Goal: Navigation & Orientation: Find specific page/section

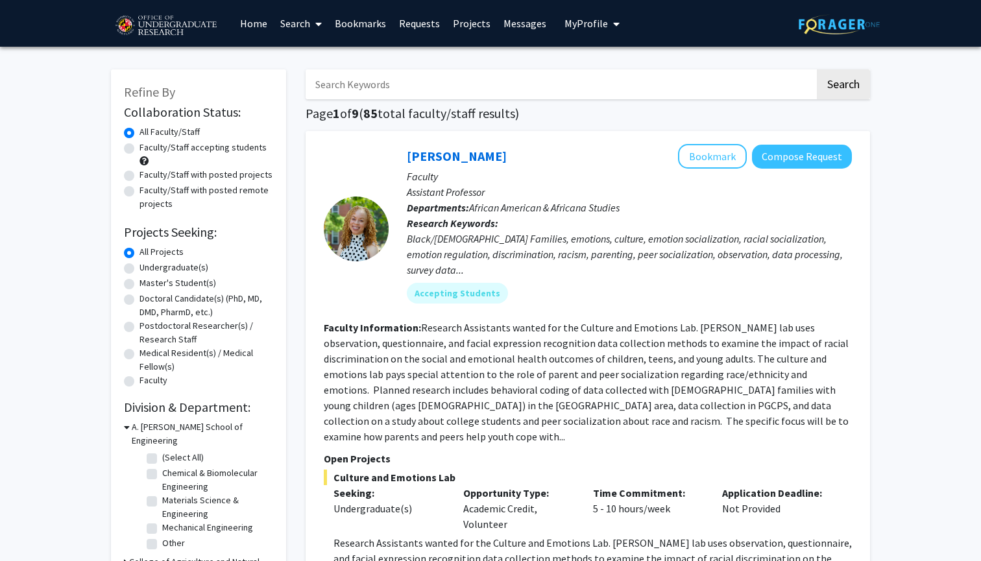
click at [370, 24] on link "Bookmarks" at bounding box center [360, 23] width 64 height 45
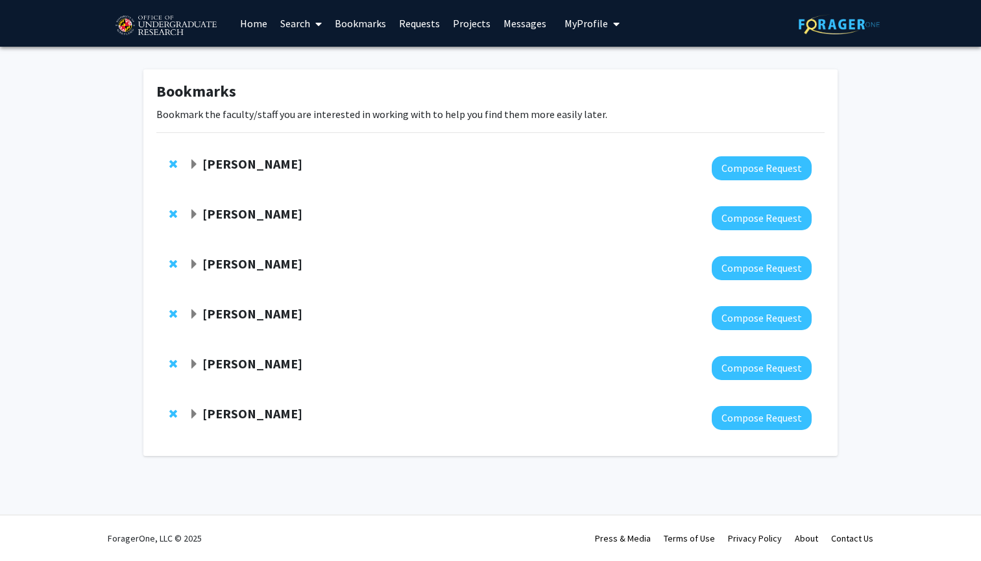
click at [191, 162] on span "Expand Ronald Yaros Bookmark" at bounding box center [194, 165] width 10 height 10
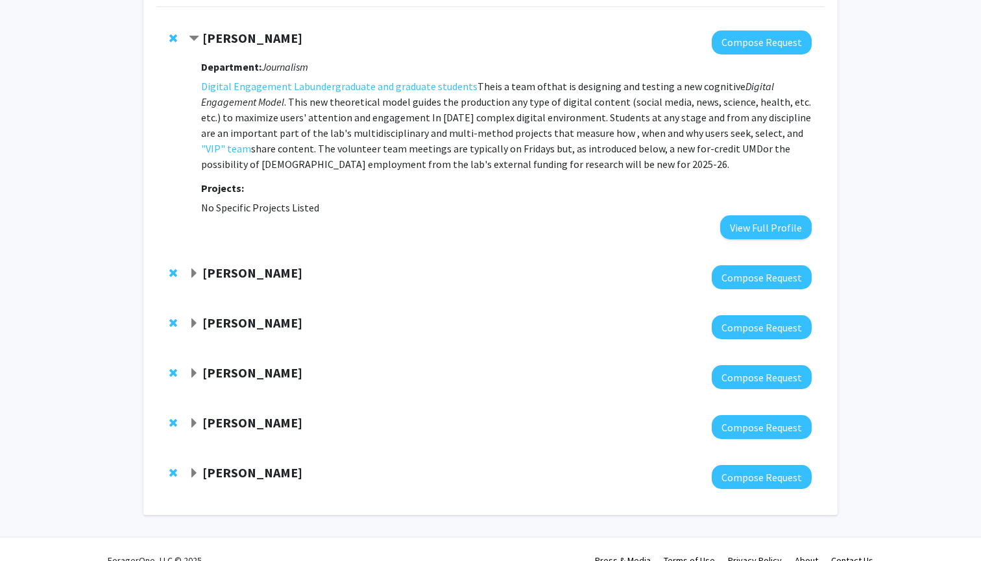
scroll to position [141, 0]
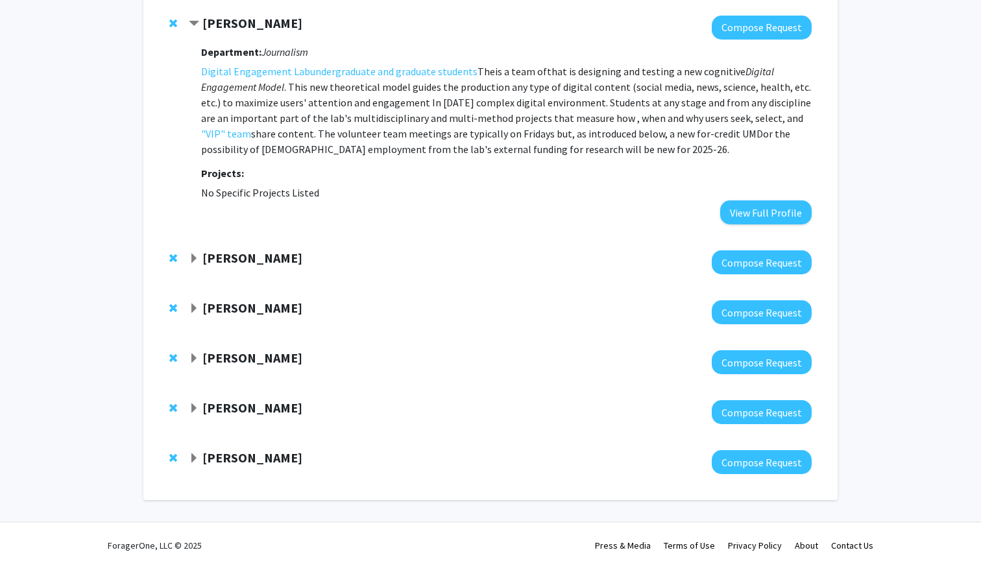
click at [193, 263] on span "Expand Steve Sin Bookmark" at bounding box center [194, 259] width 10 height 10
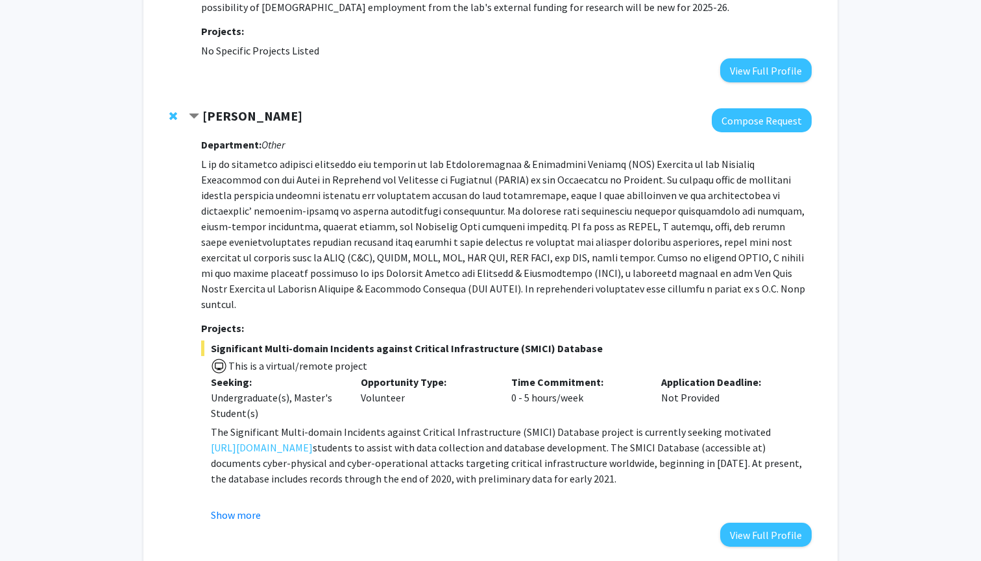
scroll to position [284, 0]
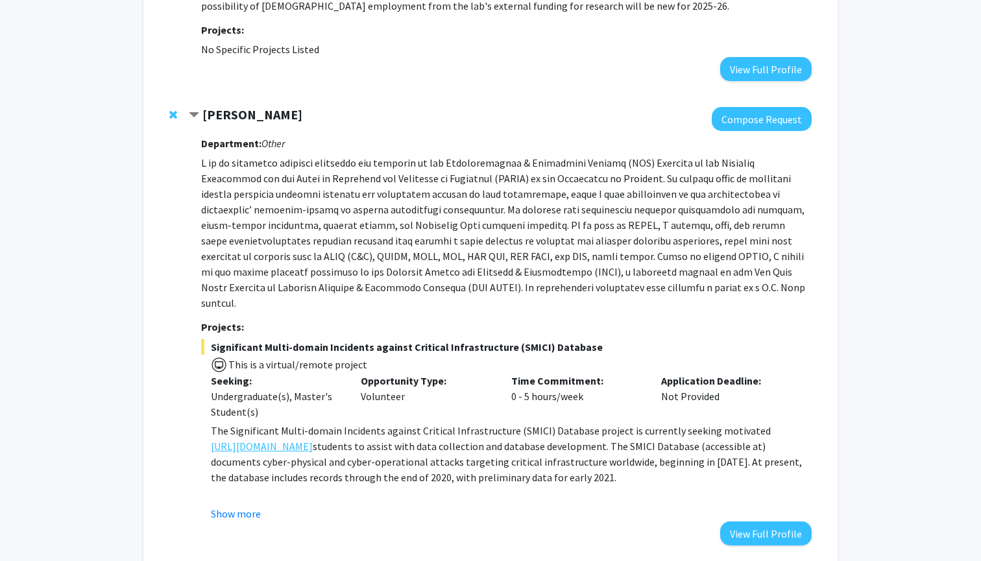
click at [261, 439] on link "[URL][DOMAIN_NAME]" at bounding box center [262, 447] width 102 height 16
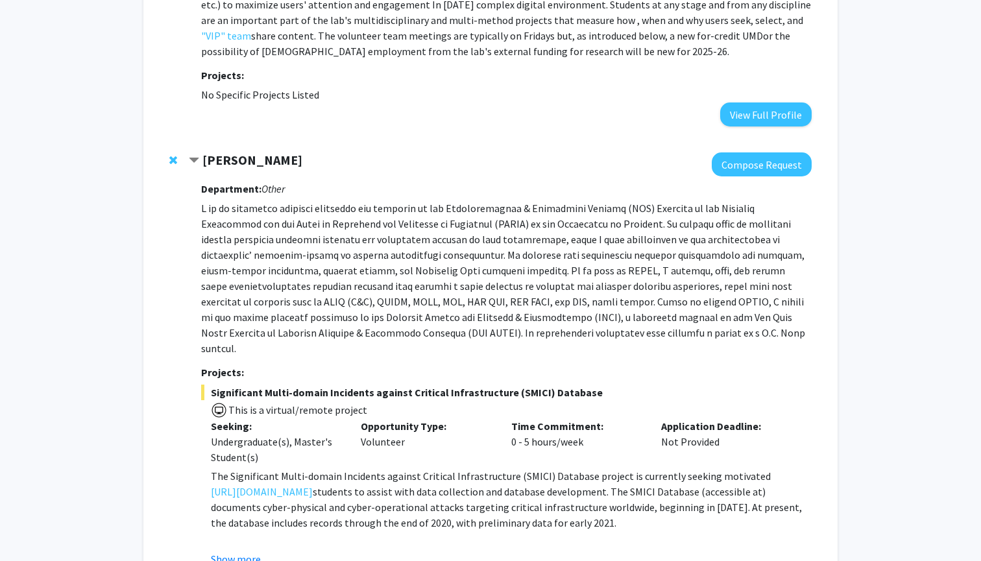
scroll to position [237, 0]
click at [758, 118] on button "View Full Profile" at bounding box center [765, 116] width 91 height 24
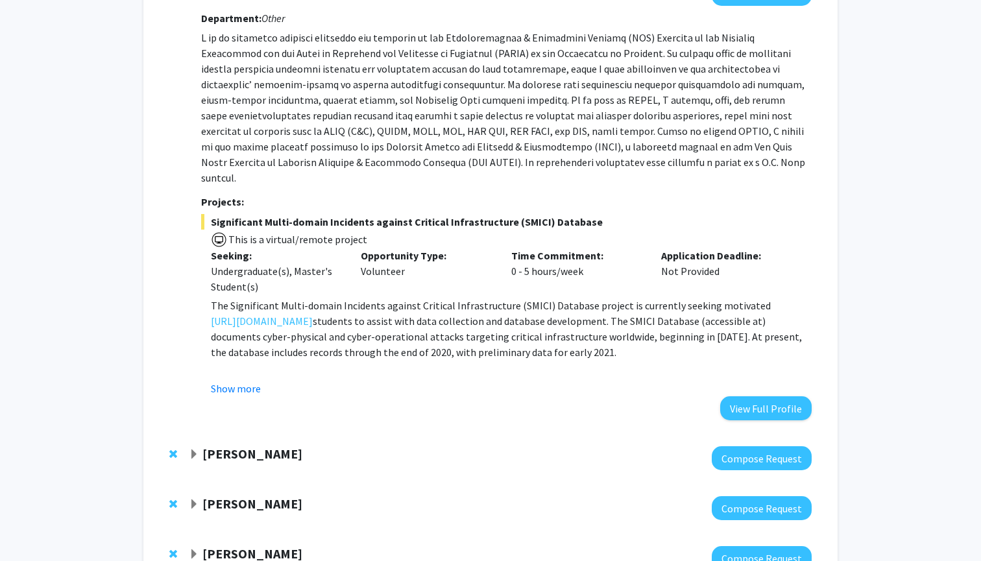
scroll to position [438, 0]
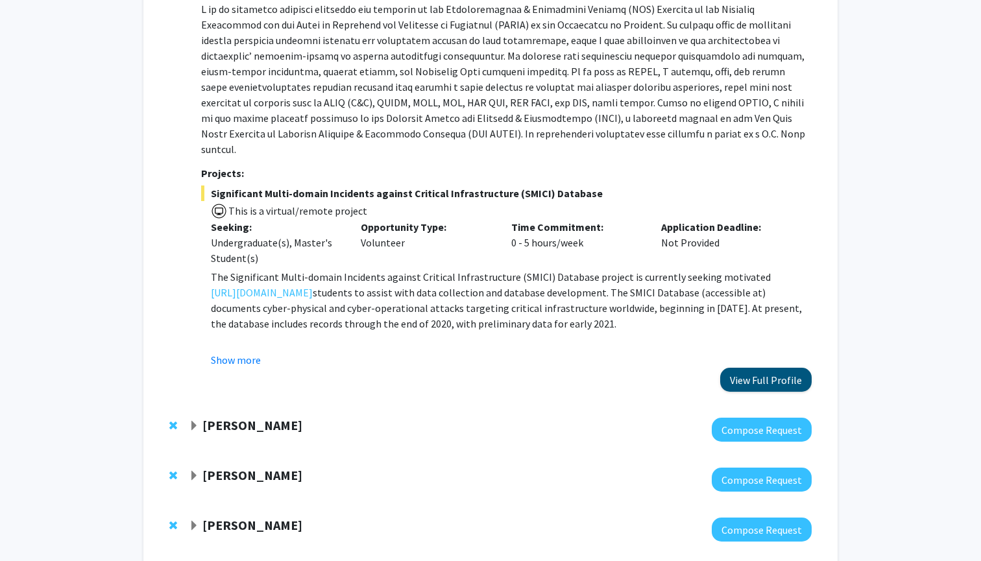
click at [791, 368] on button "View Full Profile" at bounding box center [765, 380] width 91 height 24
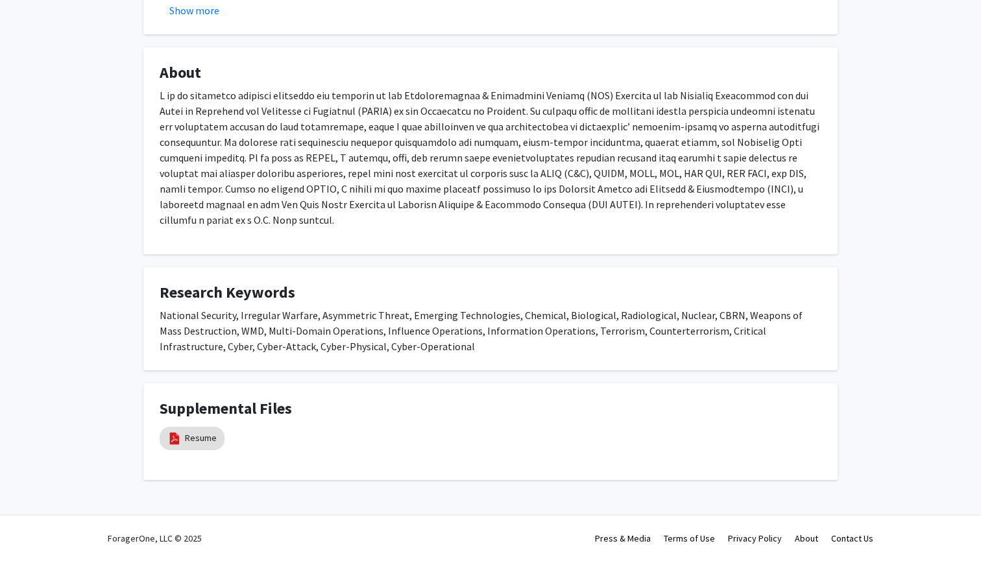
scroll to position [440, 0]
click at [197, 439] on link "Resume" at bounding box center [201, 438] width 32 height 14
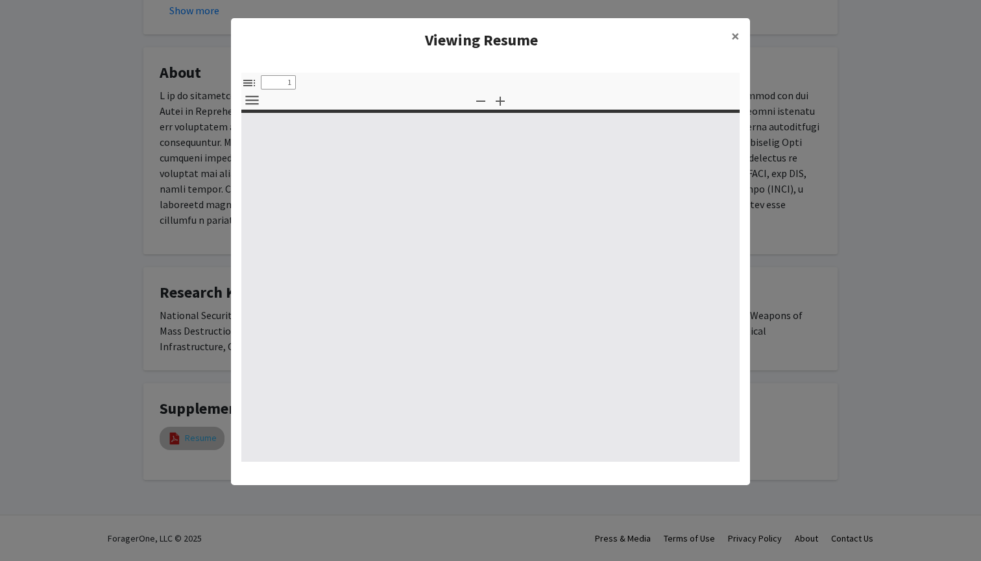
select select "custom"
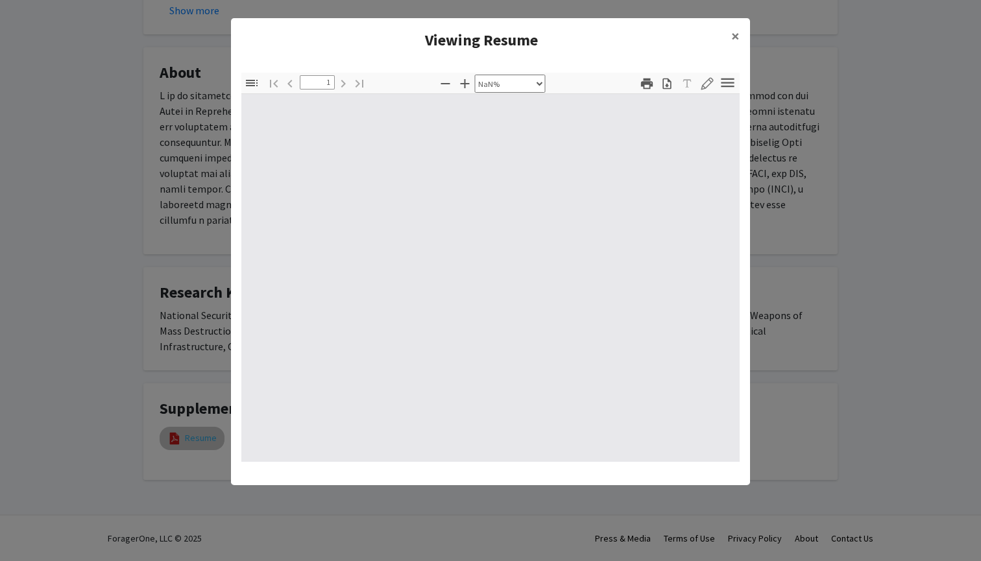
type input "0"
select select "custom"
type input "1"
select select "auto"
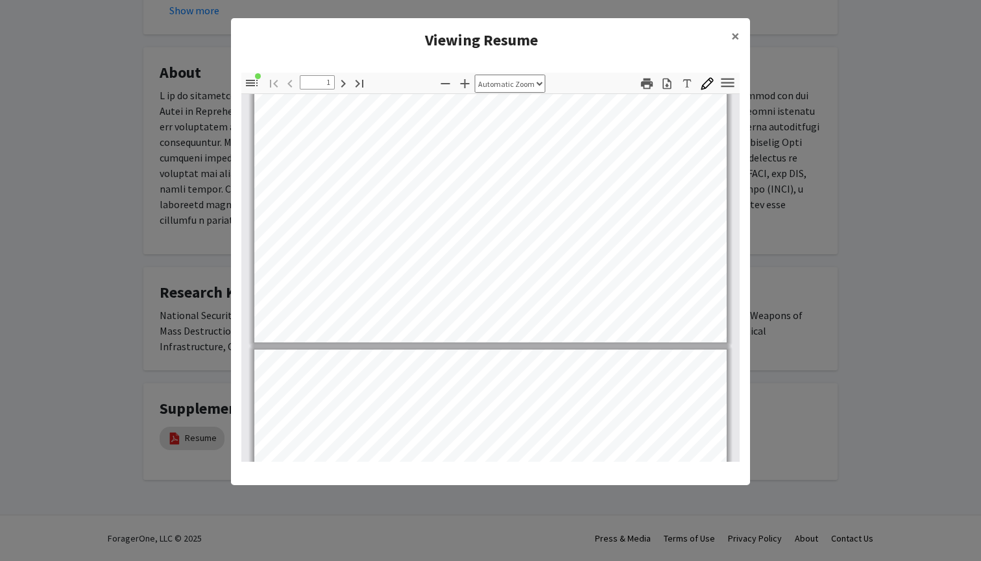
scroll to position [429, 0]
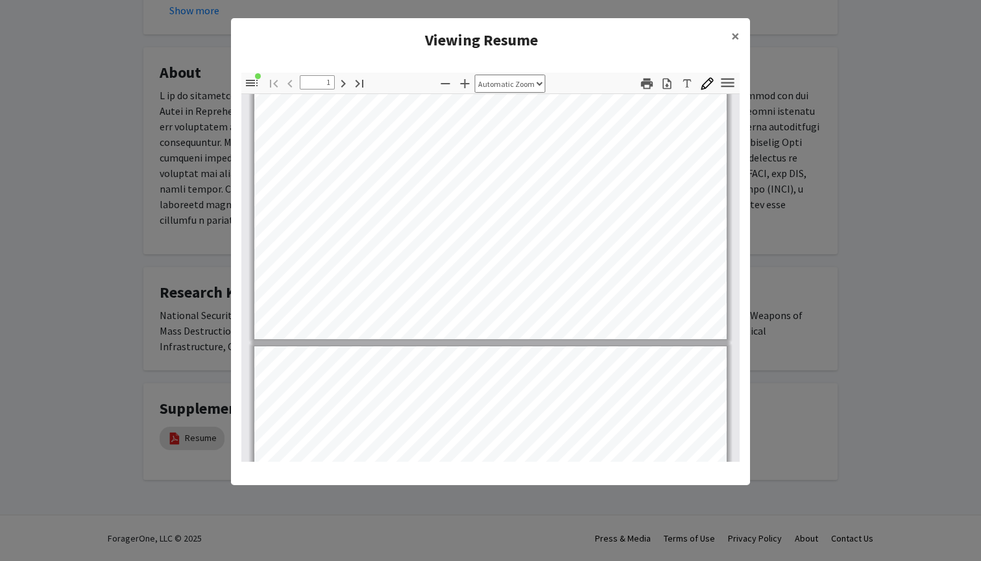
click at [974, 198] on modal-container "Viewing Resume × Thumbnails Document Outline Attachments Layers Current Outline…" at bounding box center [490, 280] width 981 height 561
